Goal: Information Seeking & Learning: Learn about a topic

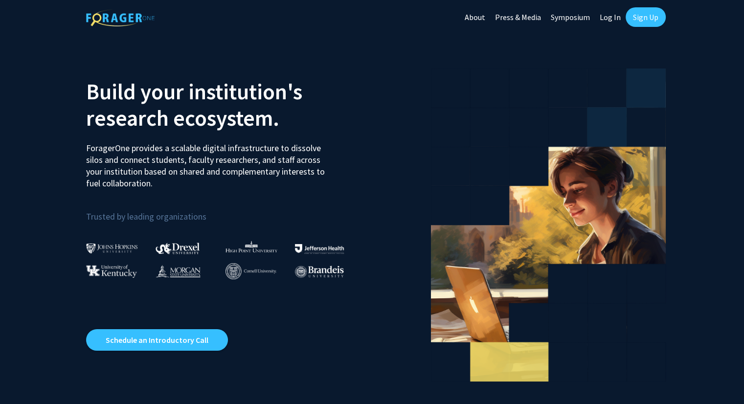
click at [613, 18] on link "Log In" at bounding box center [610, 17] width 31 height 34
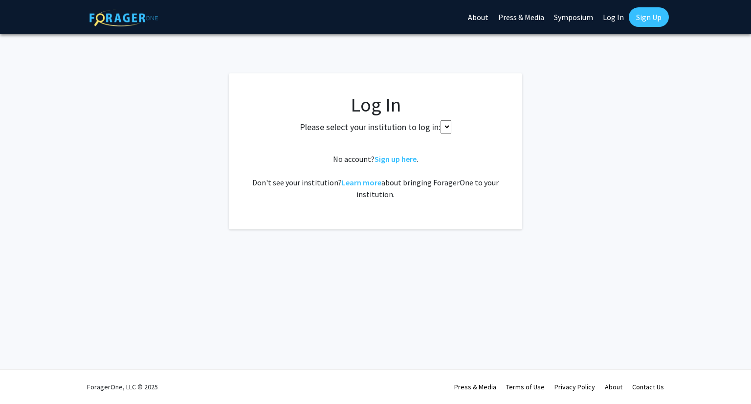
select select
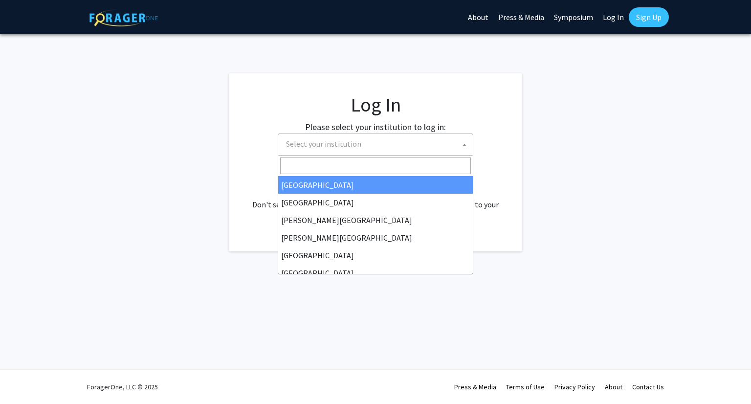
click at [441, 146] on span "Select your institution" at bounding box center [377, 144] width 191 height 20
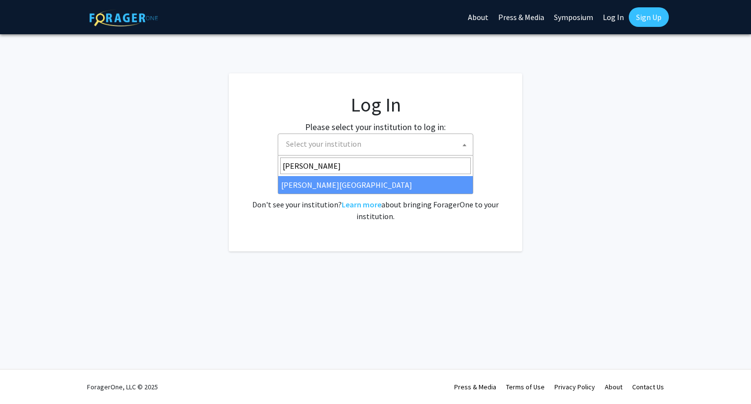
type input "thoma"
select select "24"
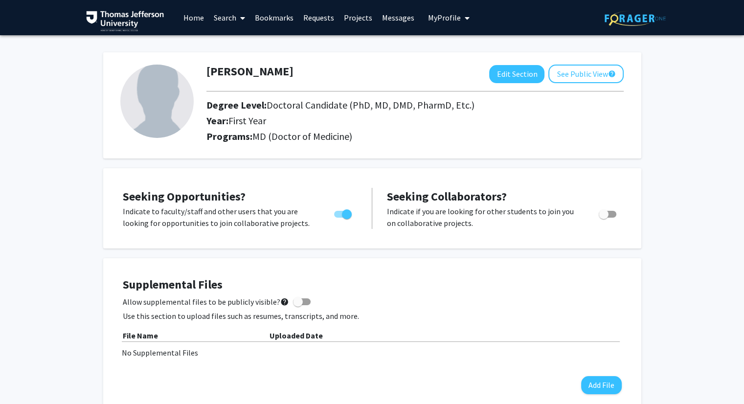
click at [294, 108] on span "Doctoral Candidate (PhD, MD, DMD, PharmD, Etc.)" at bounding box center [371, 105] width 208 height 12
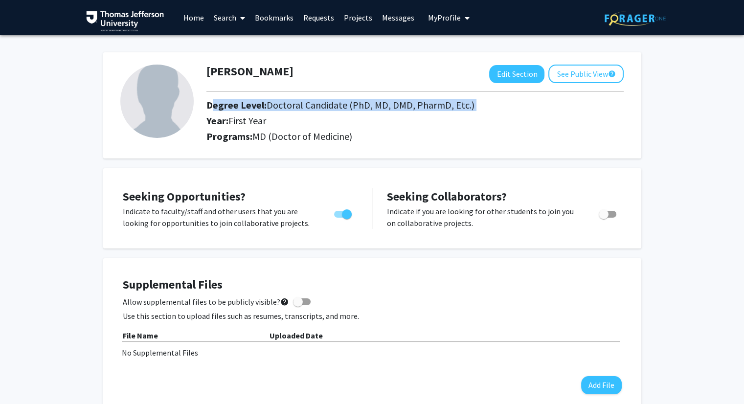
click at [294, 108] on span "Doctoral Candidate (PhD, MD, DMD, PharmD, Etc.)" at bounding box center [371, 105] width 208 height 12
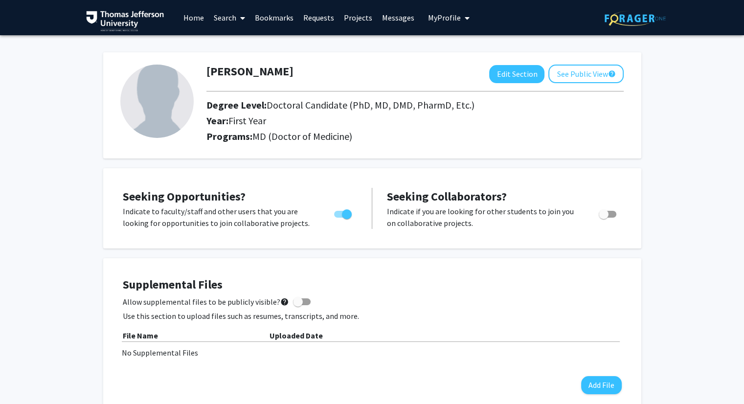
click at [343, 125] on h2 "Year: First Year" at bounding box center [377, 121] width 342 height 12
drag, startPoint x: 264, startPoint y: 104, endPoint x: 442, endPoint y: 126, distance: 179.9
click at [442, 126] on div "Degree Level: Doctoral Candidate (PhD, MD, DMD, PharmD, Etc.) Year: First Year" at bounding box center [377, 114] width 357 height 31
click at [442, 126] on div "Year: First Year" at bounding box center [377, 123] width 357 height 16
click at [238, 16] on span at bounding box center [240, 18] width 9 height 34
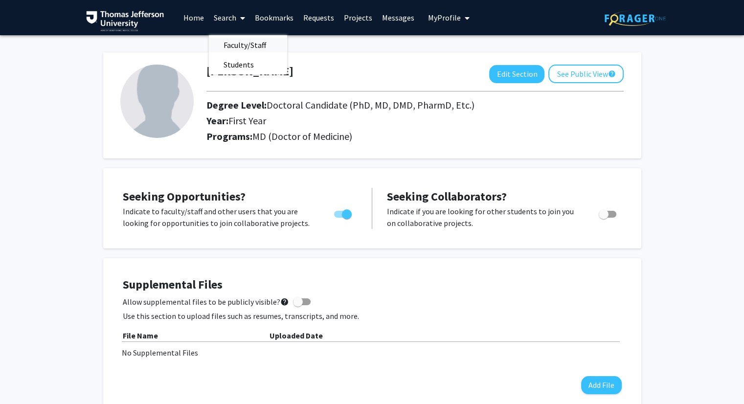
click at [257, 44] on span "Faculty/Staff" at bounding box center [245, 45] width 72 height 20
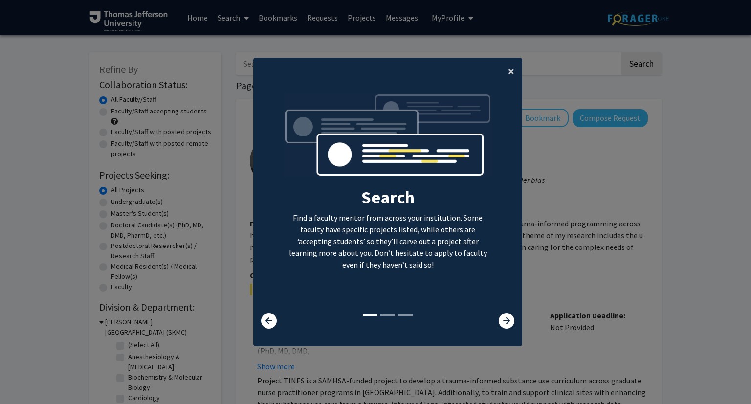
click at [511, 70] on button "×" at bounding box center [511, 71] width 22 height 27
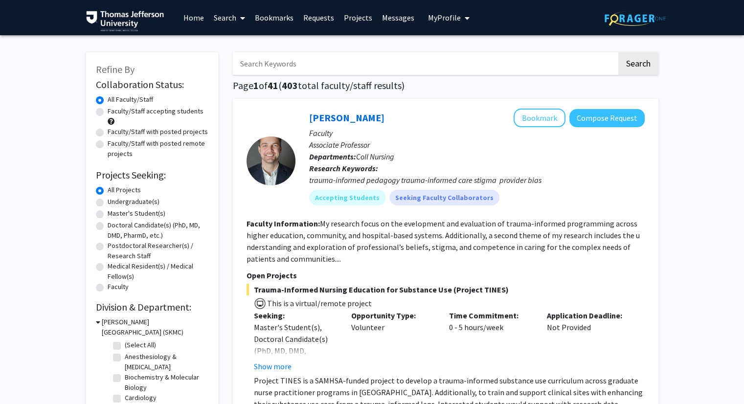
click at [445, 58] on input "Search Keywords" at bounding box center [425, 63] width 384 height 23
type input "makanau"
click at [618, 52] on button "Search" at bounding box center [638, 63] width 40 height 23
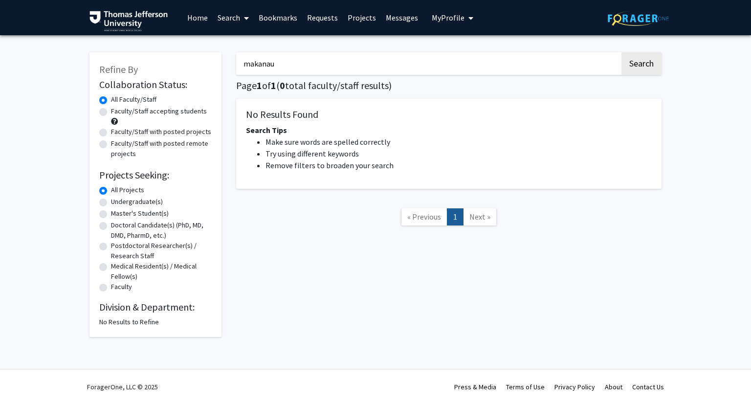
drag, startPoint x: 437, startPoint y: 60, endPoint x: 208, endPoint y: 76, distance: 229.6
click at [208, 76] on div "Refine By Collaboration Status: Collaboration Status All Faculty/Staff Collabor…" at bounding box center [375, 190] width 587 height 295
paste input "[PERSON_NAME]"
type input "[PERSON_NAME]"
click at [642, 56] on button "Search" at bounding box center [642, 63] width 40 height 23
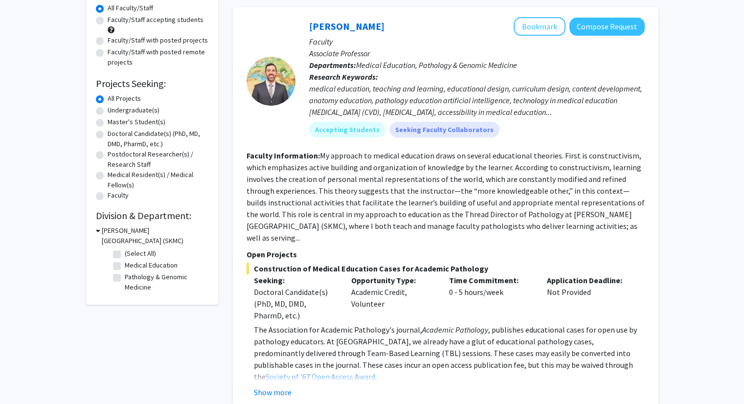
scroll to position [90, 0]
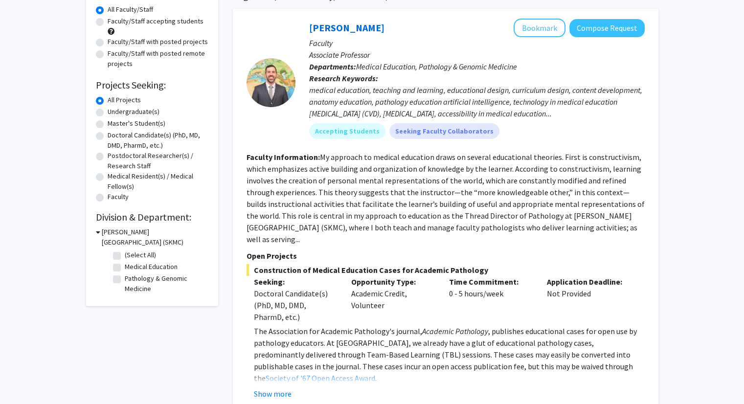
drag, startPoint x: 520, startPoint y: 103, endPoint x: 596, endPoint y: 116, distance: 77.5
click at [596, 116] on div "medical education, teaching and learning, educational design, curriculum design…" at bounding box center [477, 101] width 336 height 35
click at [553, 113] on div "medical education, teaching and learning, educational design, curriculum design…" at bounding box center [477, 101] width 336 height 35
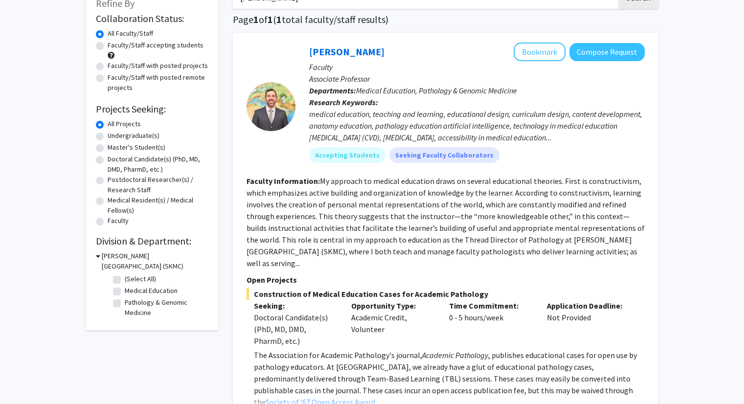
scroll to position [43, 0]
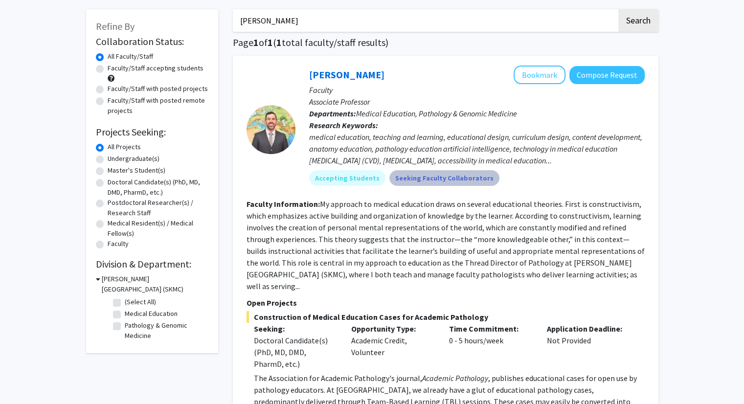
click at [407, 178] on mat-chip "Seeking Faculty Collaborators" at bounding box center [444, 178] width 110 height 16
click at [368, 180] on mat-chip "Accepting Students" at bounding box center [347, 178] width 76 height 16
click at [402, 159] on div "medical education, teaching and learning, educational design, curriculum design…" at bounding box center [477, 148] width 336 height 35
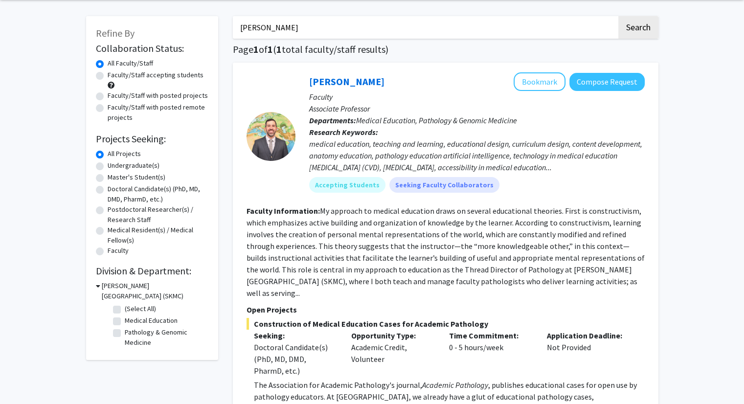
scroll to position [35, 0]
drag, startPoint x: 333, startPoint y: 31, endPoint x: 111, endPoint y: 1, distance: 223.6
click at [111, 1] on div "Skip navigation Home Search Bookmarks Requests Projects Messages My Profile [PE…" at bounding box center [372, 269] width 744 height 608
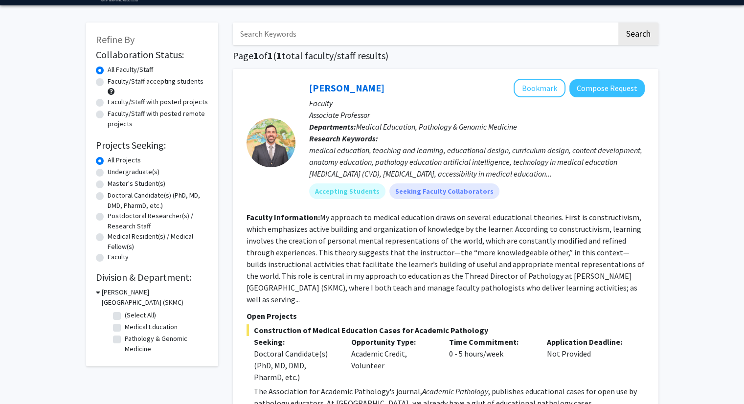
click at [63, 157] on div "Refine By Collaboration Status: Collaboration Status All Faculty/Staff Collabor…" at bounding box center [372, 276] width 744 height 543
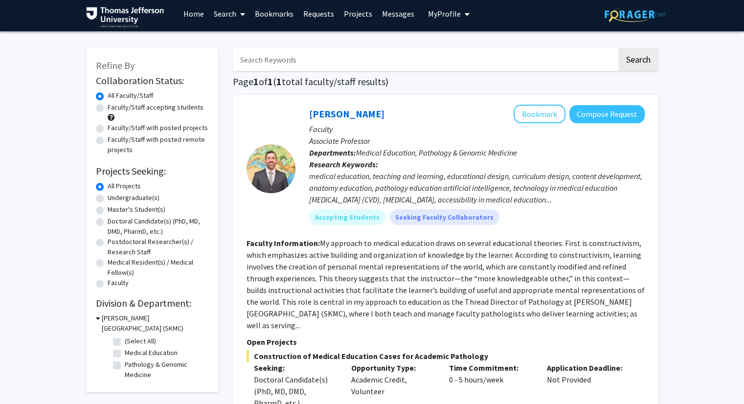
scroll to position [0, 0]
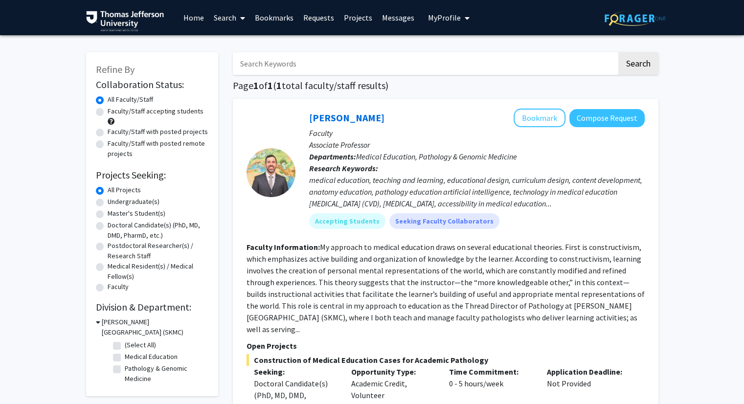
click at [322, 65] on input "Search Keywords" at bounding box center [425, 63] width 384 height 23
type input "[MEDICAL_DATA]"
click at [618, 52] on button "Search" at bounding box center [638, 63] width 40 height 23
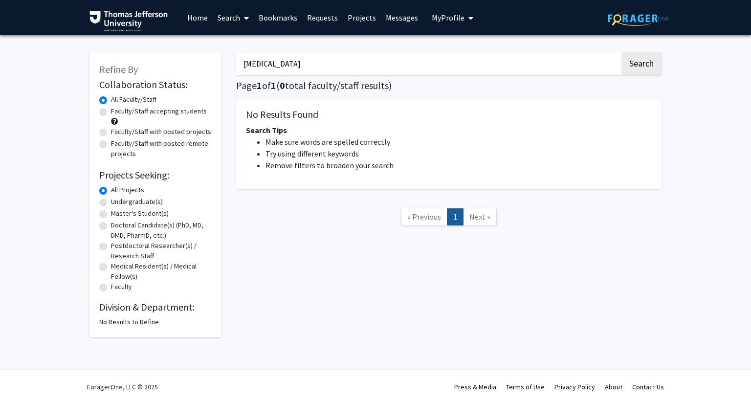
drag, startPoint x: 345, startPoint y: 69, endPoint x: 231, endPoint y: 69, distance: 114.5
click at [231, 69] on div "[MEDICAL_DATA] Search Page 1 of 1 ( 0 total faculty/staff results) No Results F…" at bounding box center [449, 190] width 440 height 295
click at [245, 14] on icon at bounding box center [246, 18] width 5 height 8
click at [198, 9] on link "Home" at bounding box center [197, 17] width 30 height 34
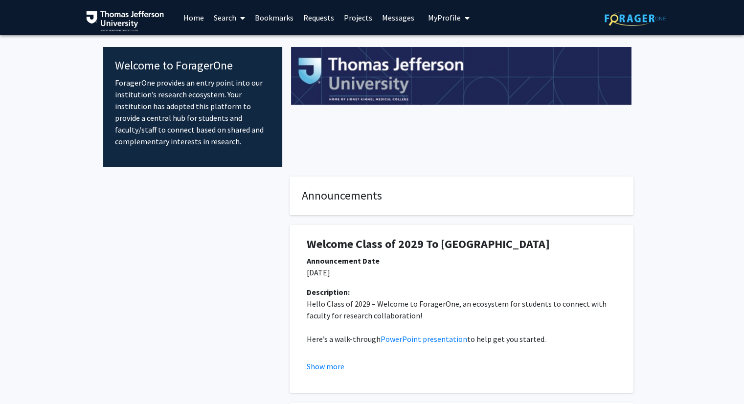
click at [362, 16] on link "Projects" at bounding box center [358, 17] width 38 height 34
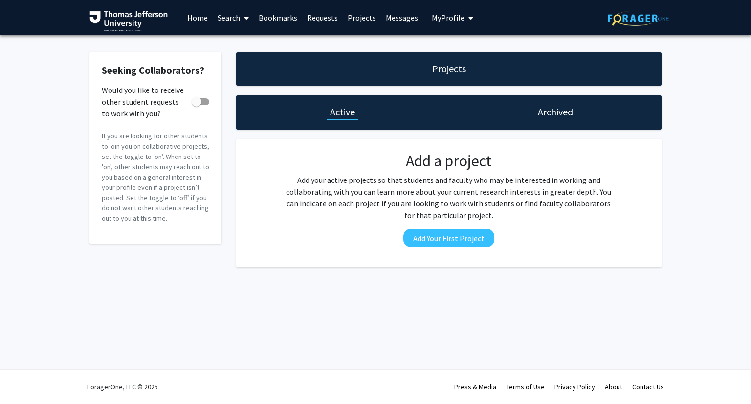
click at [287, 14] on link "Bookmarks" at bounding box center [278, 17] width 48 height 34
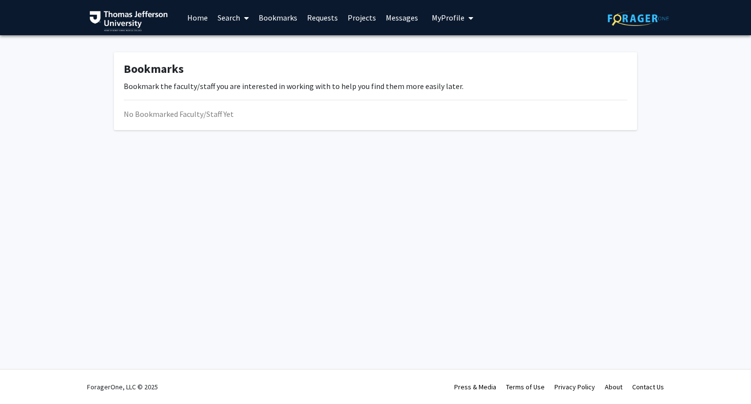
click at [223, 19] on link "Search" at bounding box center [233, 17] width 41 height 34
click at [244, 35] on span "Faculty/Staff" at bounding box center [249, 45] width 72 height 20
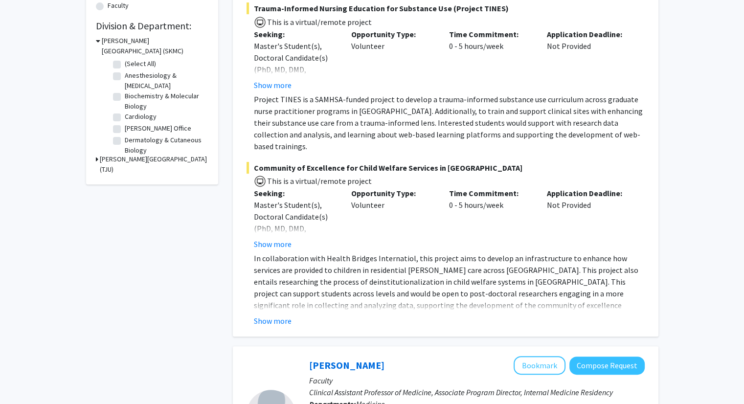
scroll to position [282, 0]
click at [278, 86] on button "Show more" at bounding box center [273, 85] width 38 height 12
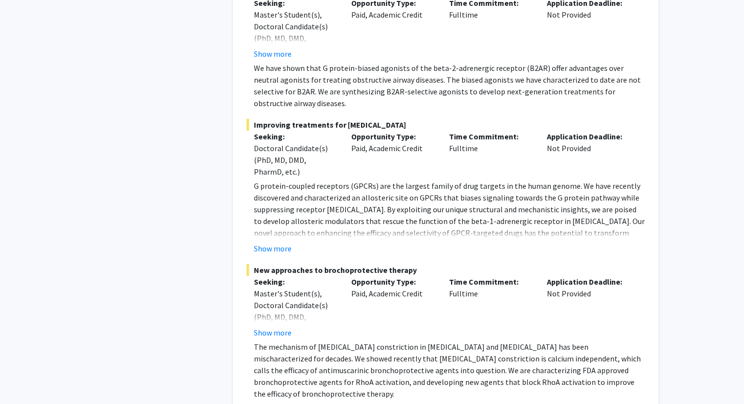
scroll to position [3250, 0]
click at [335, 180] on p "G protein-coupled receptors (GPCRs) are the largest family of drug targets in t…" at bounding box center [449, 215] width 391 height 70
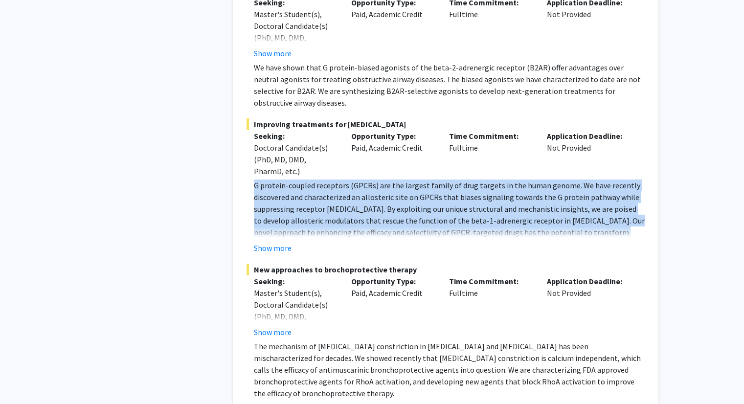
click at [339, 180] on p "G protein-coupled receptors (GPCRs) are the largest family of drug targets in t…" at bounding box center [449, 215] width 391 height 70
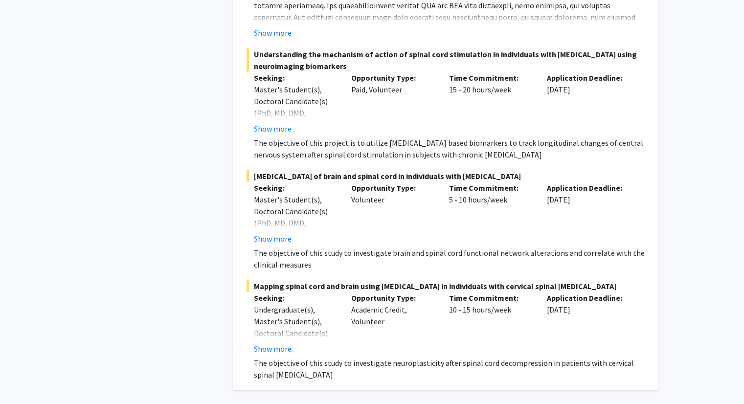
scroll to position [5642, 0]
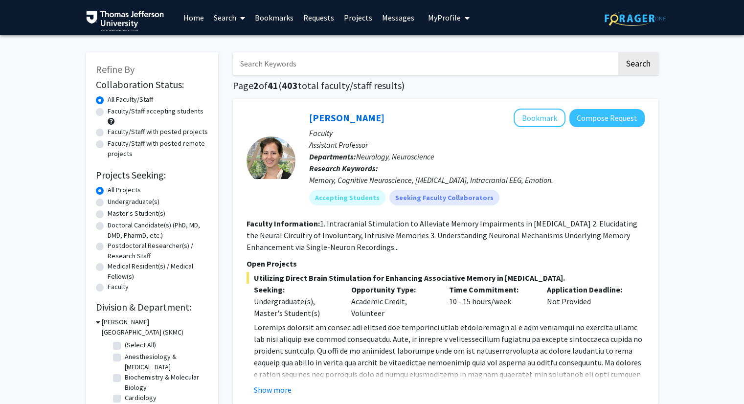
click at [108, 227] on label "Doctoral Candidate(s) (PhD, MD, DMD, PharmD, etc.)" at bounding box center [158, 230] width 101 height 21
click at [108, 227] on input "Doctoral Candidate(s) (PhD, MD, DMD, PharmD, etc.)" at bounding box center [111, 223] width 6 height 6
radio input "true"
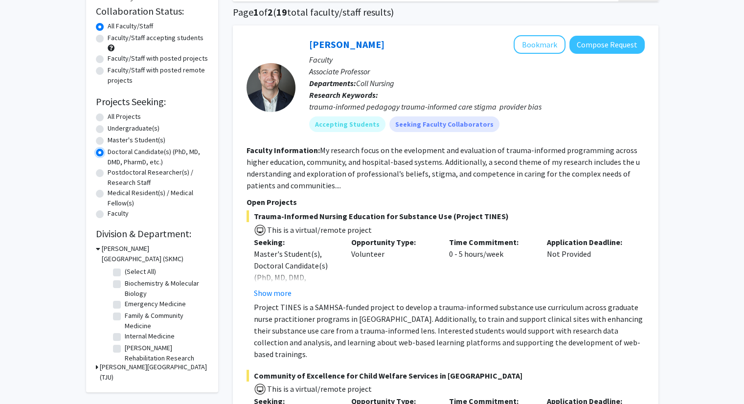
scroll to position [47, 0]
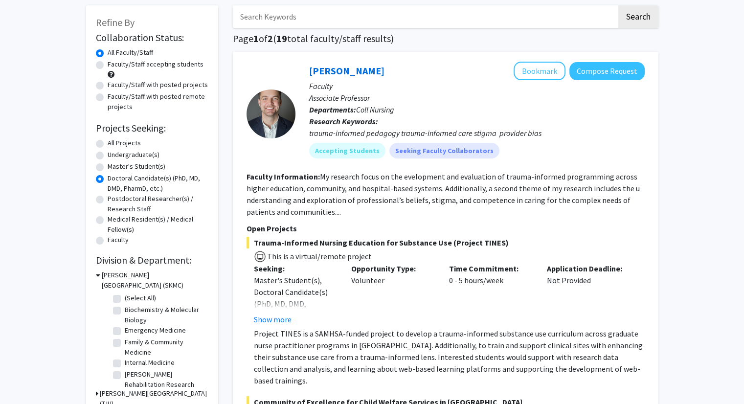
click at [112, 145] on label "All Projects" at bounding box center [124, 143] width 33 height 10
click at [112, 144] on input "All Projects" at bounding box center [111, 141] width 6 height 6
radio input "true"
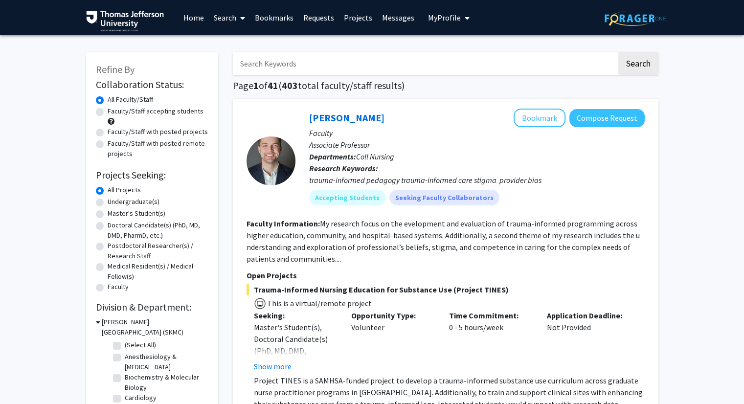
click at [108, 228] on label "Doctoral Candidate(s) (PhD, MD, DMD, PharmD, etc.)" at bounding box center [158, 230] width 101 height 21
click at [108, 227] on input "Doctoral Candidate(s) (PhD, MD, DMD, PharmD, etc.)" at bounding box center [111, 223] width 6 height 6
radio input "true"
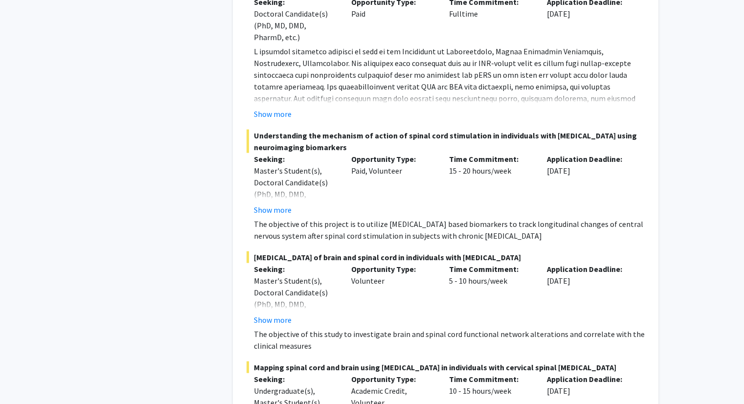
scroll to position [5988, 0]
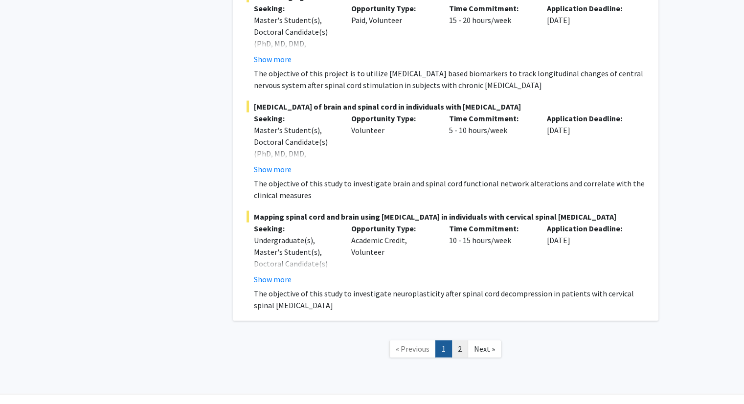
click at [458, 341] on link "2" at bounding box center [460, 349] width 17 height 17
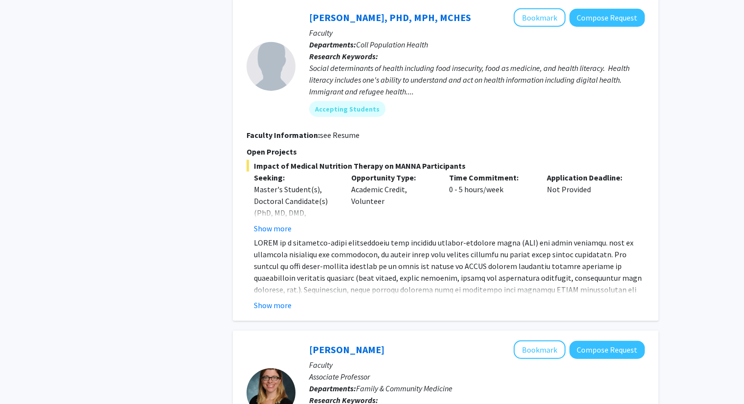
scroll to position [2333, 0]
click at [285, 299] on button "Show more" at bounding box center [273, 305] width 38 height 12
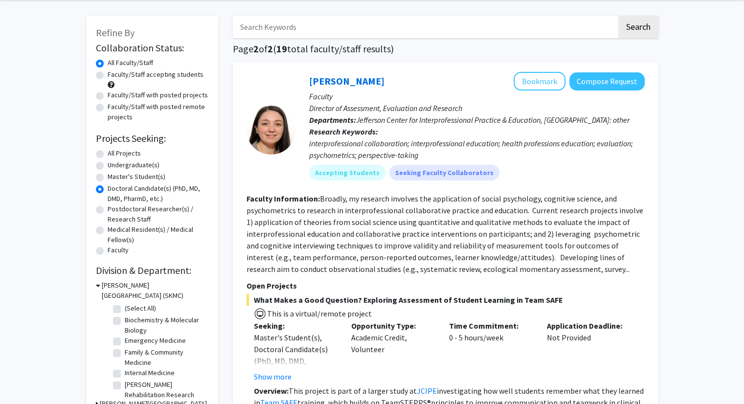
scroll to position [36, 0]
click at [120, 153] on label "All Projects" at bounding box center [124, 154] width 33 height 10
click at [114, 153] on input "All Projects" at bounding box center [111, 152] width 6 height 6
radio input "true"
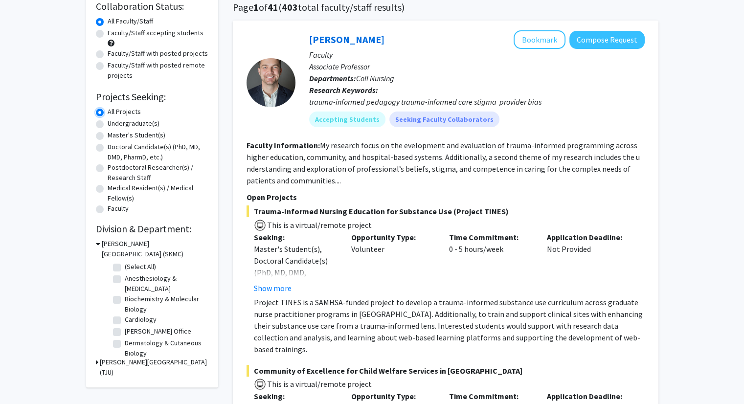
scroll to position [80, 0]
